Goal: Find specific page/section: Find specific page/section

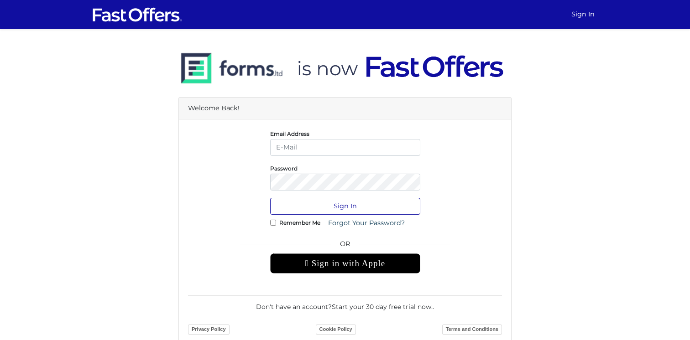
type input "[PERSON_NAME][EMAIL_ADDRESS][DOMAIN_NAME]"
click at [314, 207] on button "Sign In" at bounding box center [345, 206] width 150 height 17
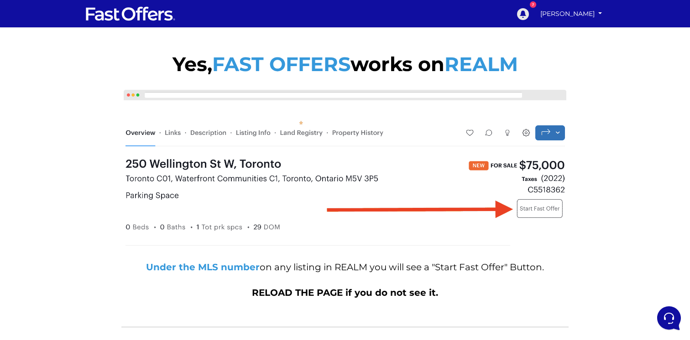
click at [529, 13] on icon at bounding box center [523, 14] width 14 height 14
click at [603, 14] on link "[PERSON_NAME]" at bounding box center [571, 14] width 68 height 16
click at [576, 31] on link "My Offers" at bounding box center [573, 32] width 63 height 12
